Goal: Task Accomplishment & Management: Manage account settings

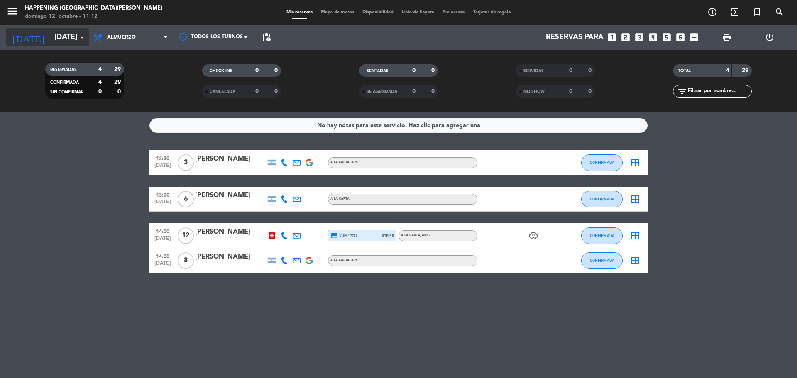
click at [68, 37] on input "[DATE]" at bounding box center [98, 37] width 96 height 17
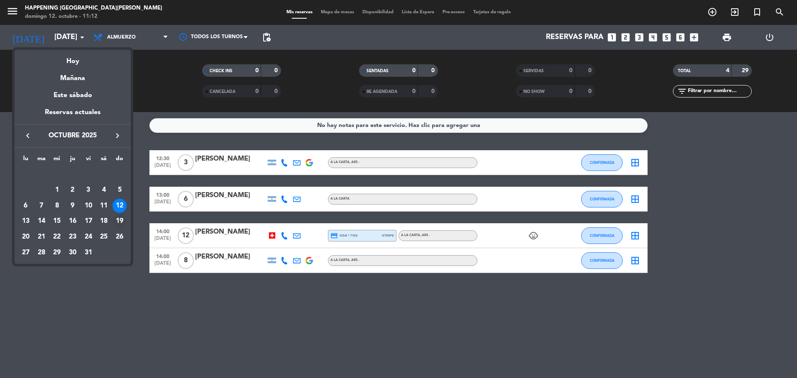
click at [122, 217] on div "19" at bounding box center [119, 221] width 14 height 14
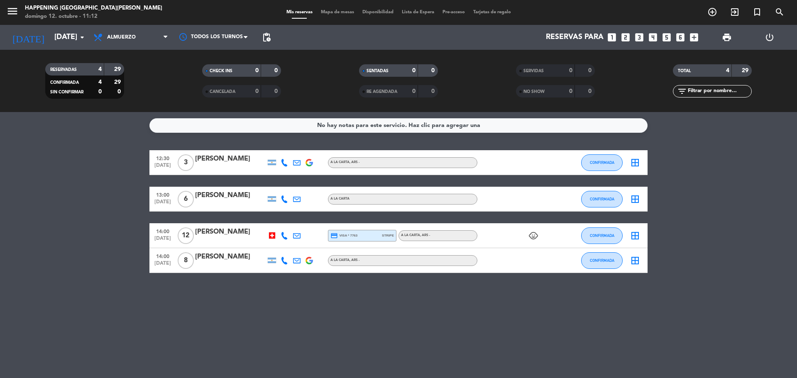
type input "[DATE]"
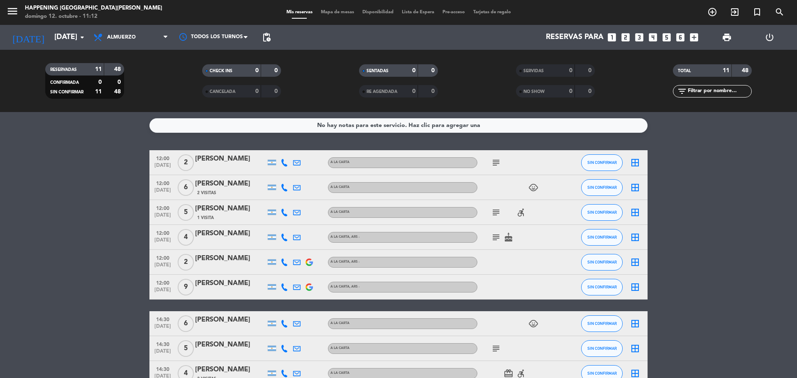
click at [491, 161] on icon "subject" at bounding box center [496, 163] width 10 height 10
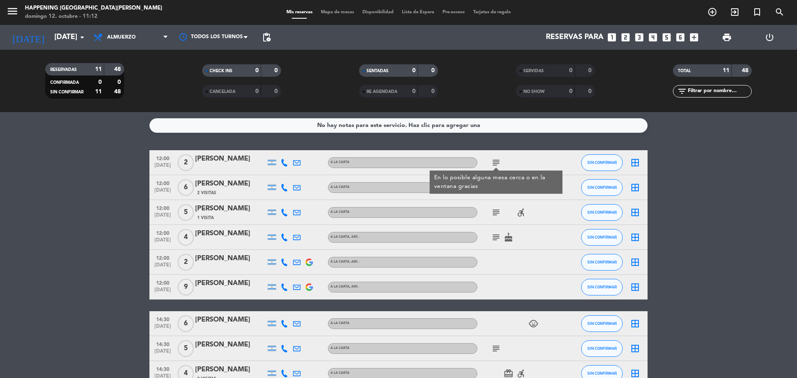
click at [497, 212] on icon "subject" at bounding box center [496, 212] width 10 height 10
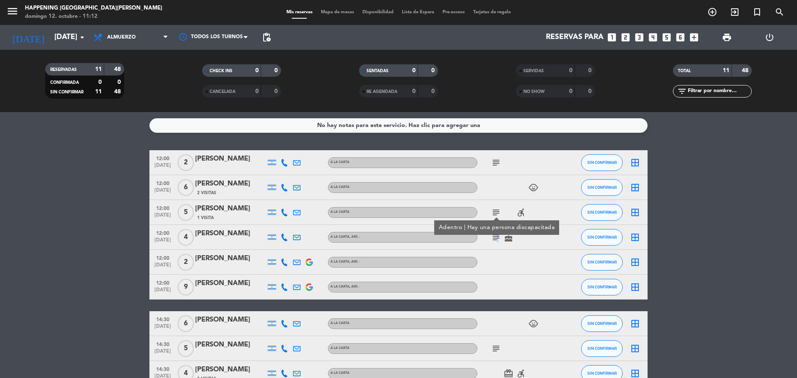
click at [495, 240] on icon "subject" at bounding box center [496, 237] width 10 height 10
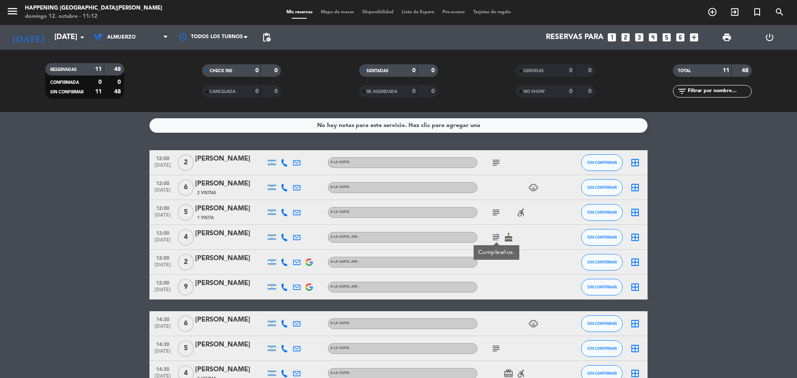
scroll to position [83, 0]
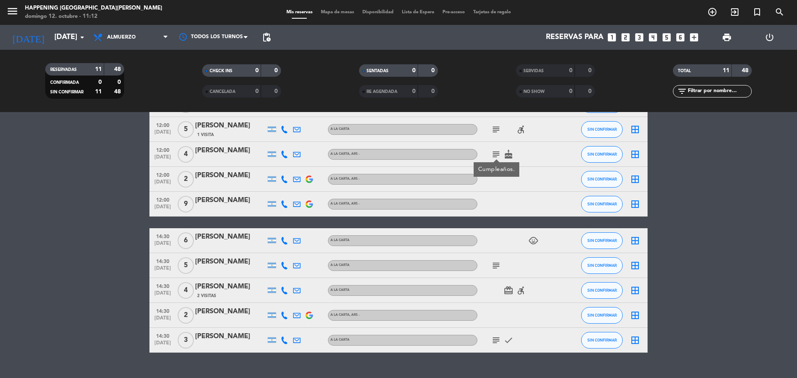
click at [496, 263] on icon "subject" at bounding box center [496, 266] width 10 height 10
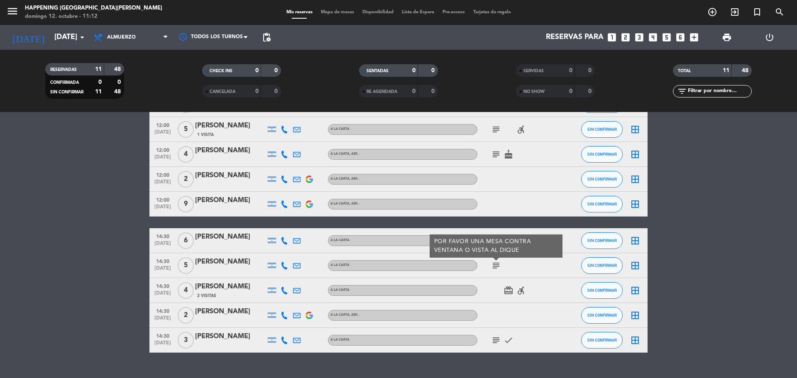
scroll to position [99, 0]
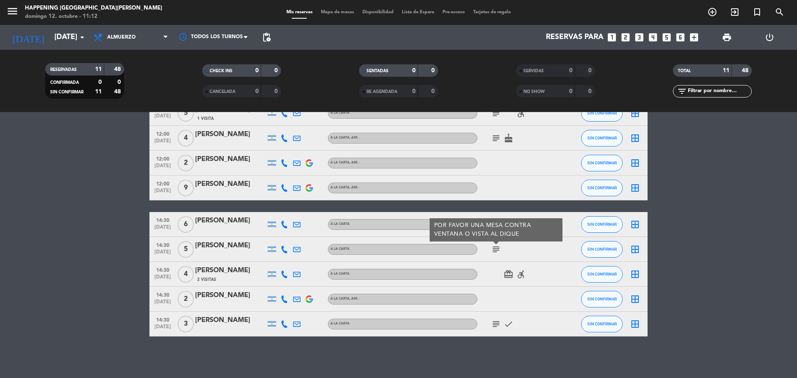
click at [495, 326] on icon "subject" at bounding box center [496, 324] width 10 height 10
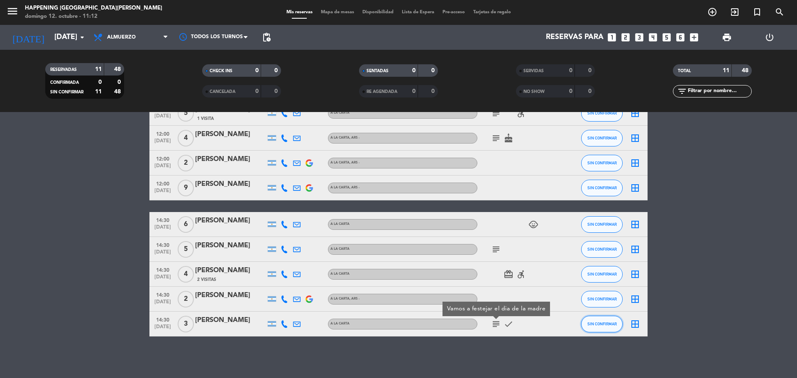
click at [601, 324] on span "SIN CONFIRMAR" at bounding box center [601, 324] width 29 height 5
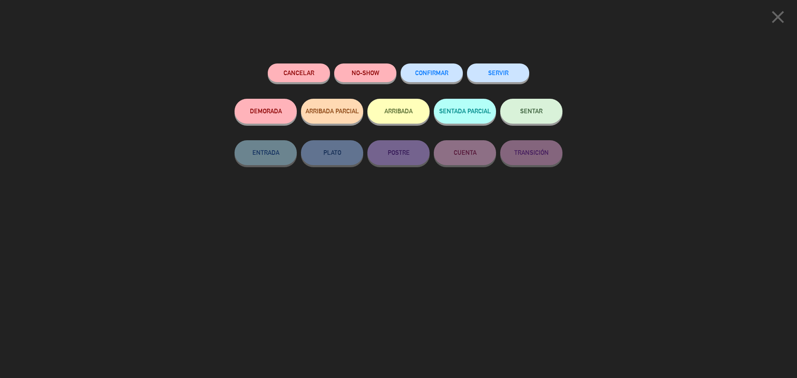
click at [457, 74] on button "CONFIRMAR" at bounding box center [431, 72] width 62 height 19
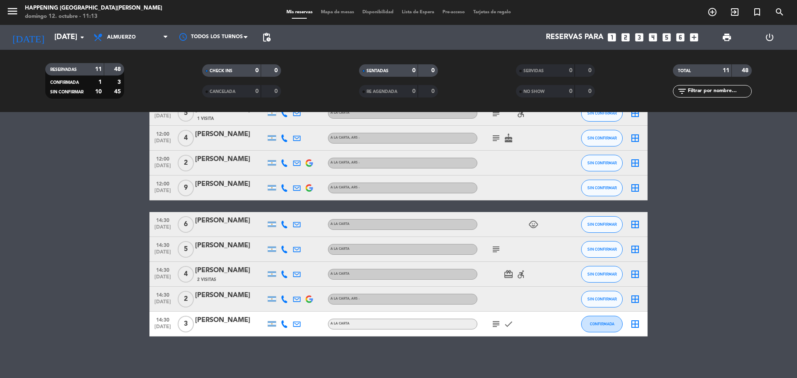
scroll to position [0, 0]
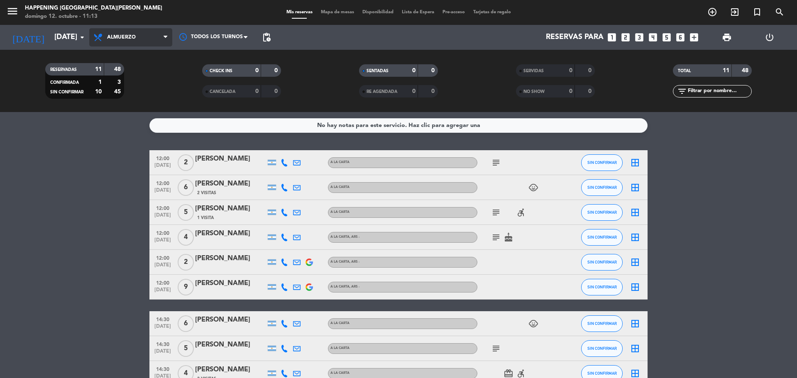
click at [114, 32] on span "Almuerzo" at bounding box center [130, 37] width 83 height 18
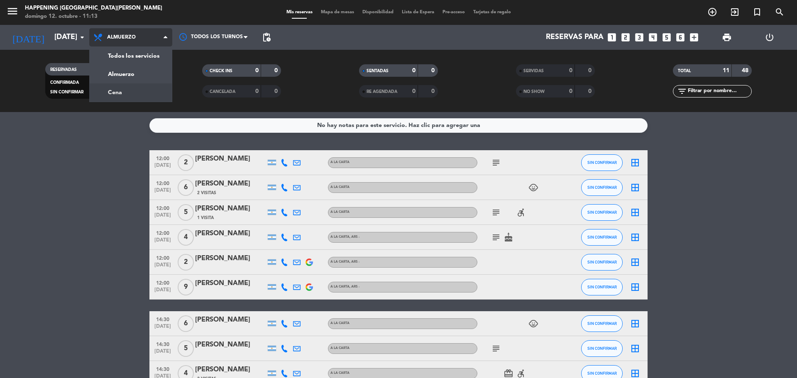
click at [118, 94] on div "menu Happening [GEOGRAPHIC_DATA][PERSON_NAME][DATE] 12. octubre - 11:13 Mis res…" at bounding box center [398, 56] width 797 height 112
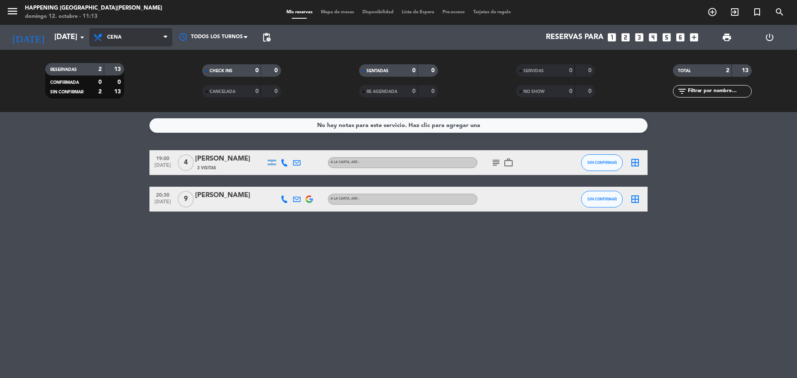
click at [120, 32] on span "Cena" at bounding box center [130, 37] width 83 height 18
click at [116, 71] on div "menu Happening [GEOGRAPHIC_DATA][PERSON_NAME][DATE] 12. octubre - 11:13 Mis res…" at bounding box center [398, 56] width 797 height 112
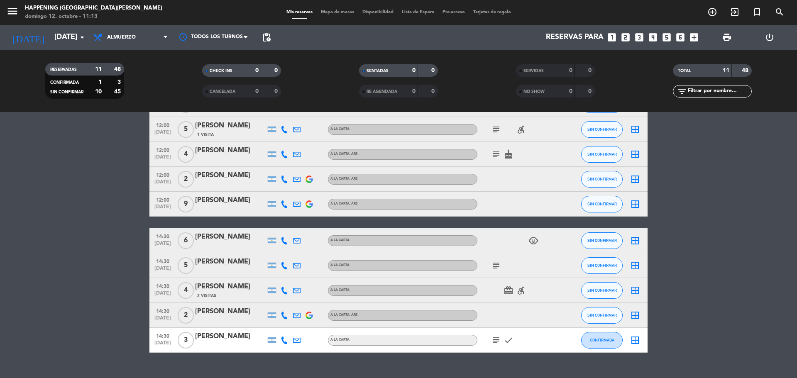
scroll to position [99, 0]
